Goal: Navigation & Orientation: Find specific page/section

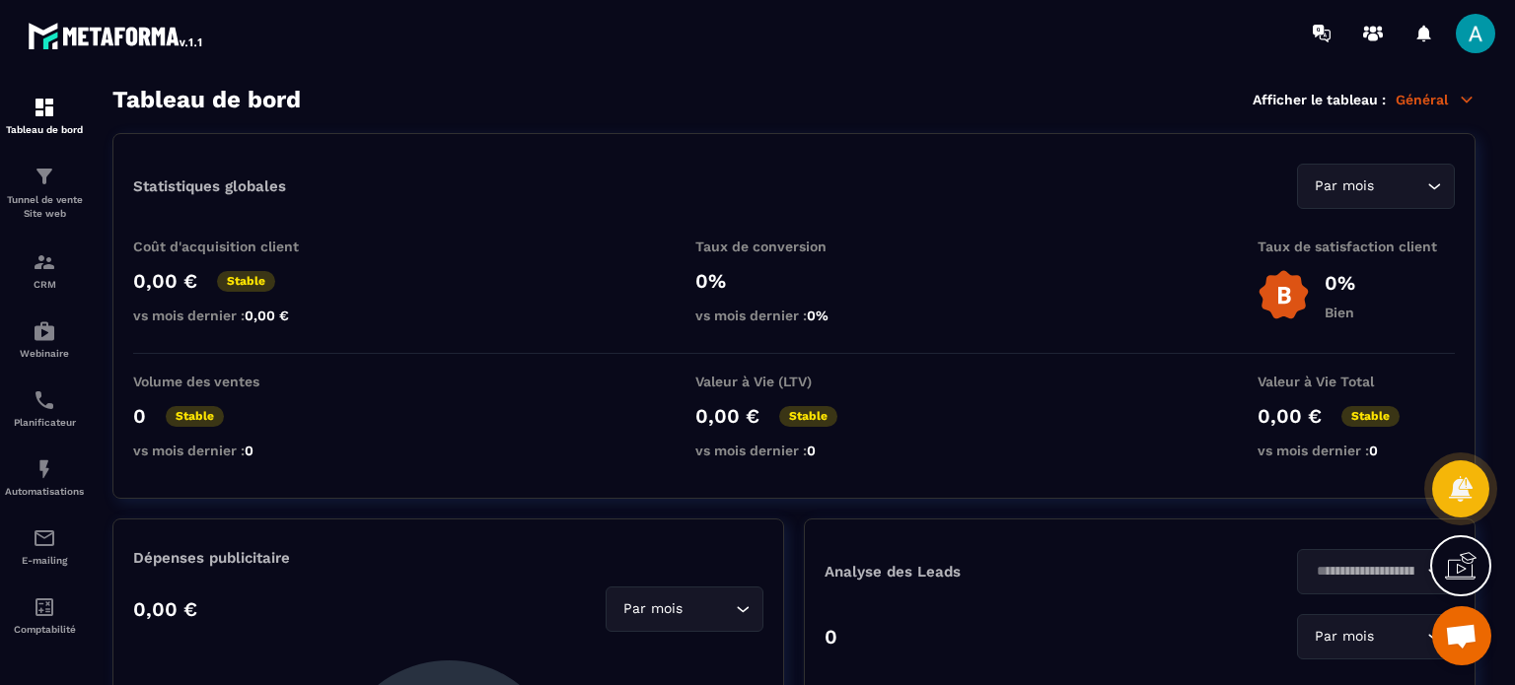
click at [1468, 28] on span at bounding box center [1475, 33] width 39 height 39
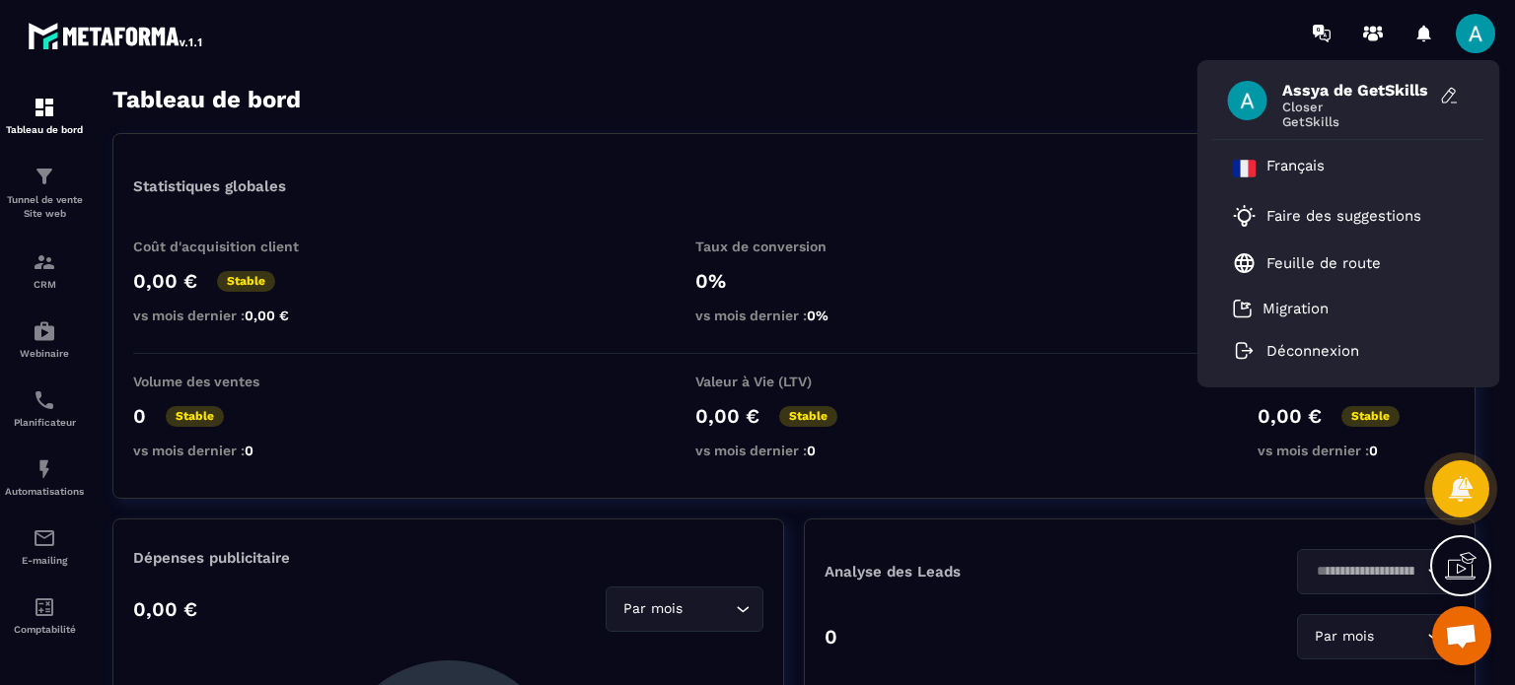
click at [1313, 107] on span "Closer" at bounding box center [1356, 107] width 148 height 15
click at [1311, 107] on span "Closer" at bounding box center [1356, 107] width 148 height 15
click at [1452, 90] on icon at bounding box center [1450, 96] width 20 height 20
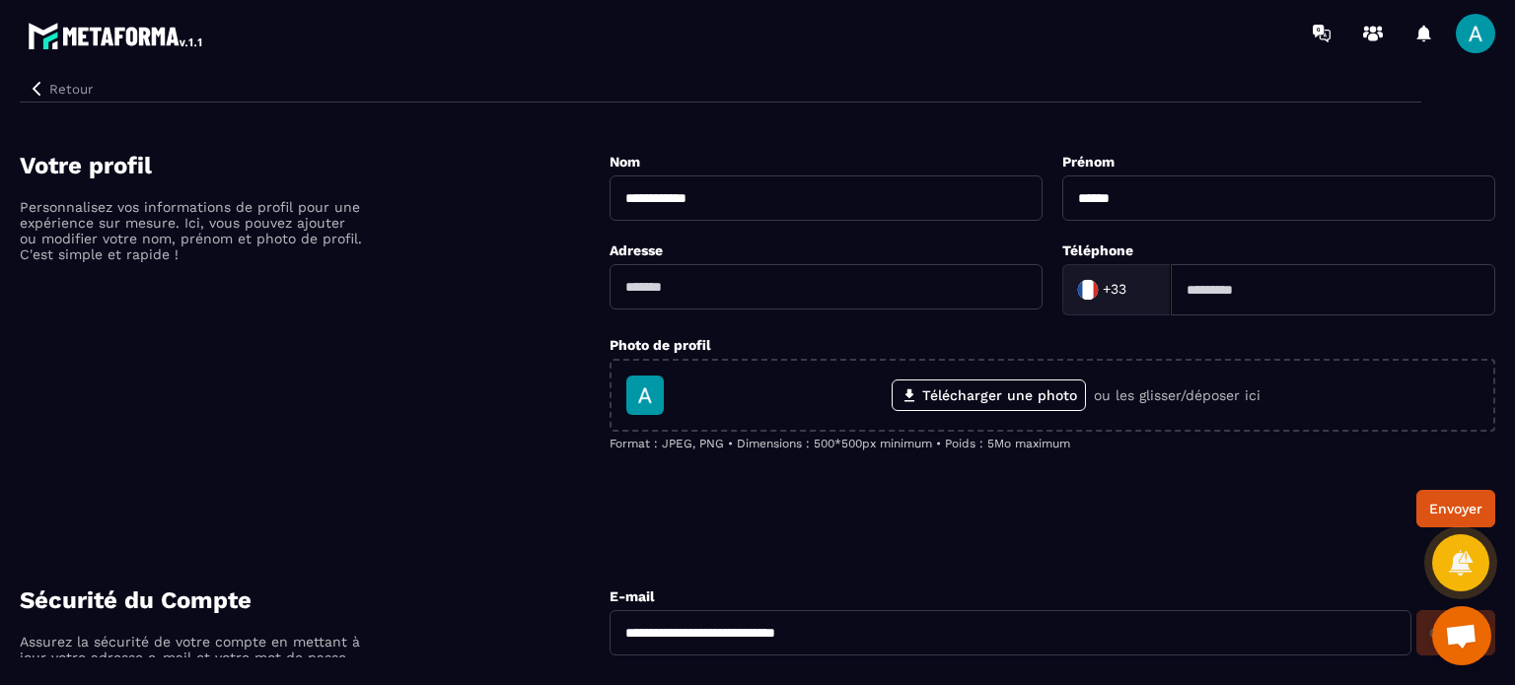
click at [44, 102] on div "**********" at bounding box center [757, 537] width 1475 height 942
click at [48, 91] on button "Retour" at bounding box center [60, 89] width 81 height 26
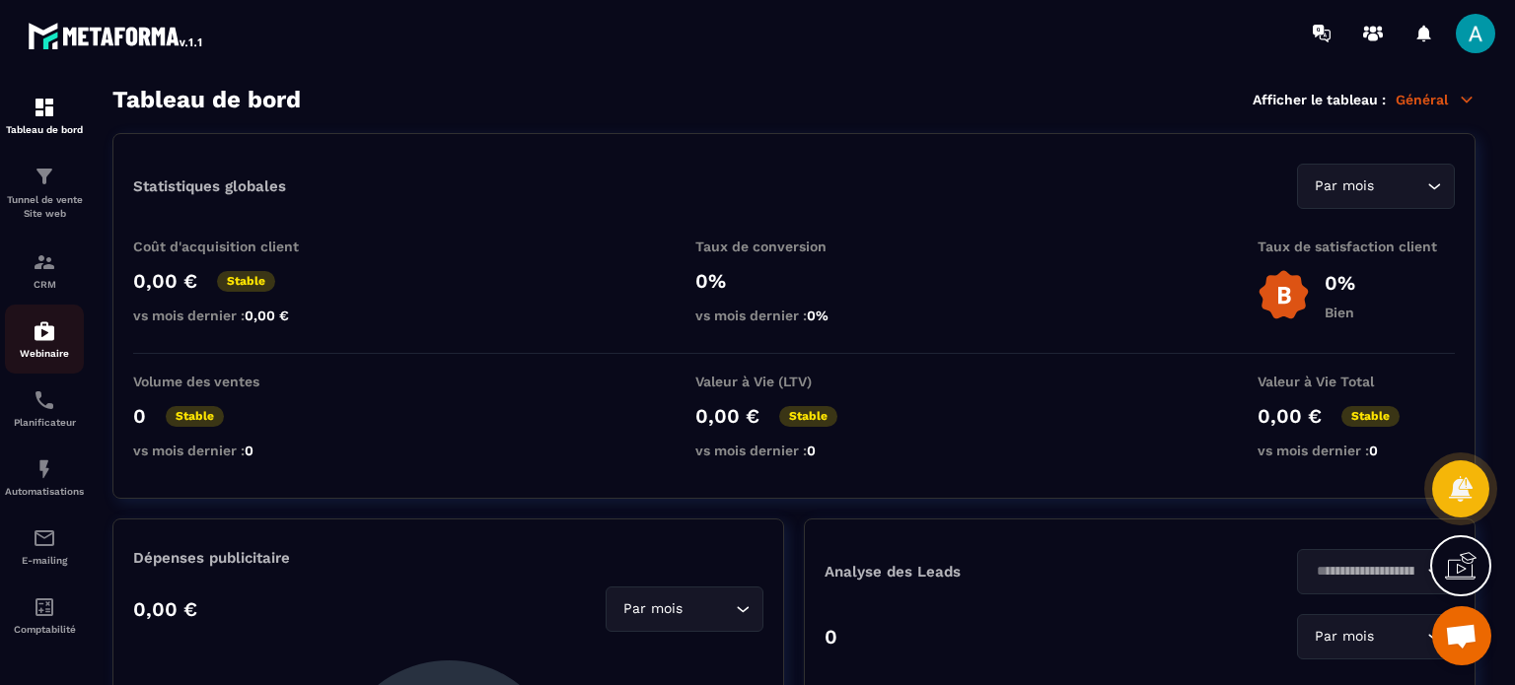
scroll to position [3, 0]
